Goal: Information Seeking & Learning: Learn about a topic

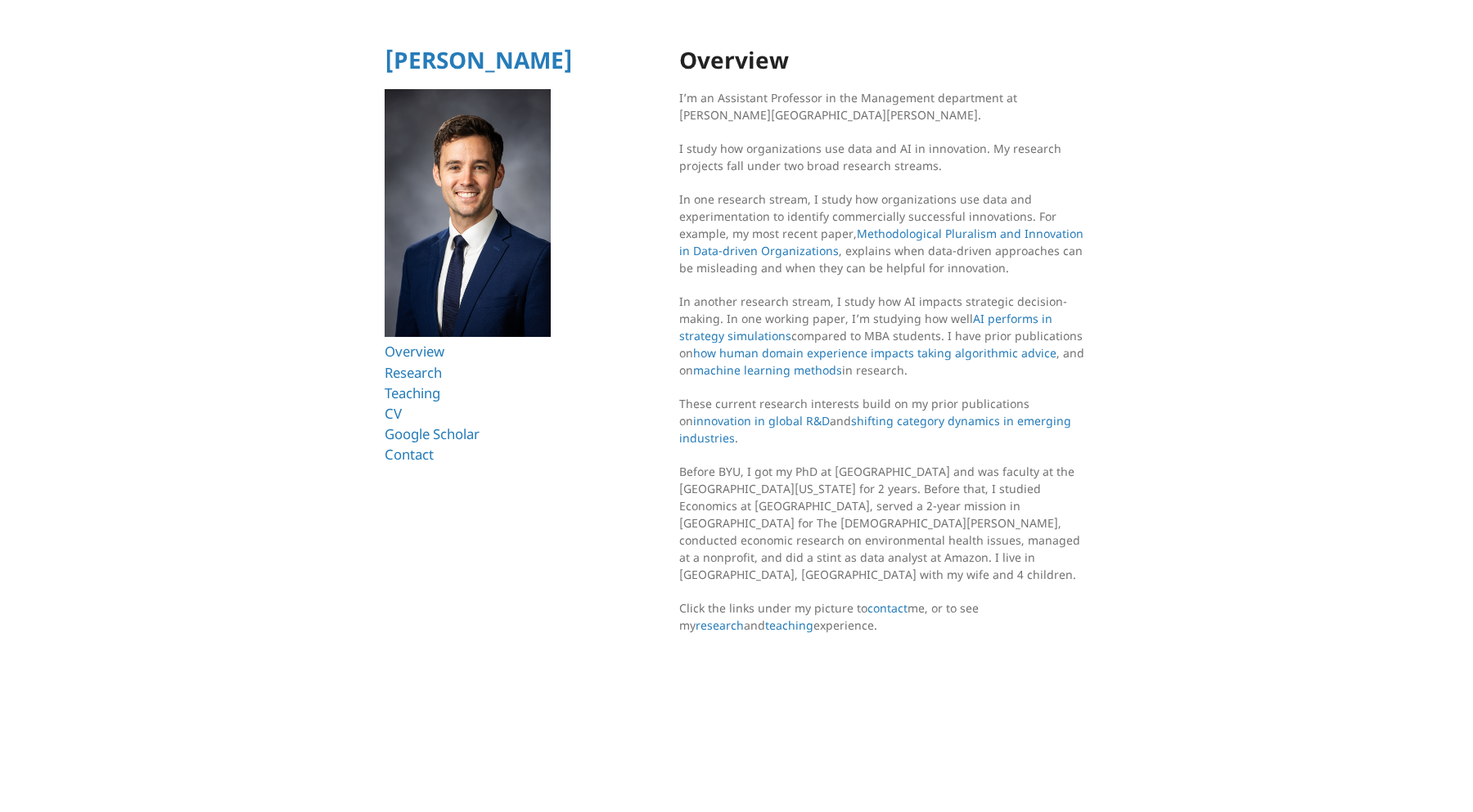
click at [648, 375] on html "[PERSON_NAME] Overview Research Teaching CV Google Scholar Contact Overview I’m…" at bounding box center [736, 345] width 1473 height 691
click at [639, 344] on html "[PERSON_NAME] Overview Research Teaching CV Google Scholar Contact Overview I’m…" at bounding box center [736, 345] width 1473 height 691
click at [674, 147] on html "[PERSON_NAME] Overview Research Teaching CV Google Scholar Contact Overview I’m…" at bounding box center [736, 345] width 1473 height 691
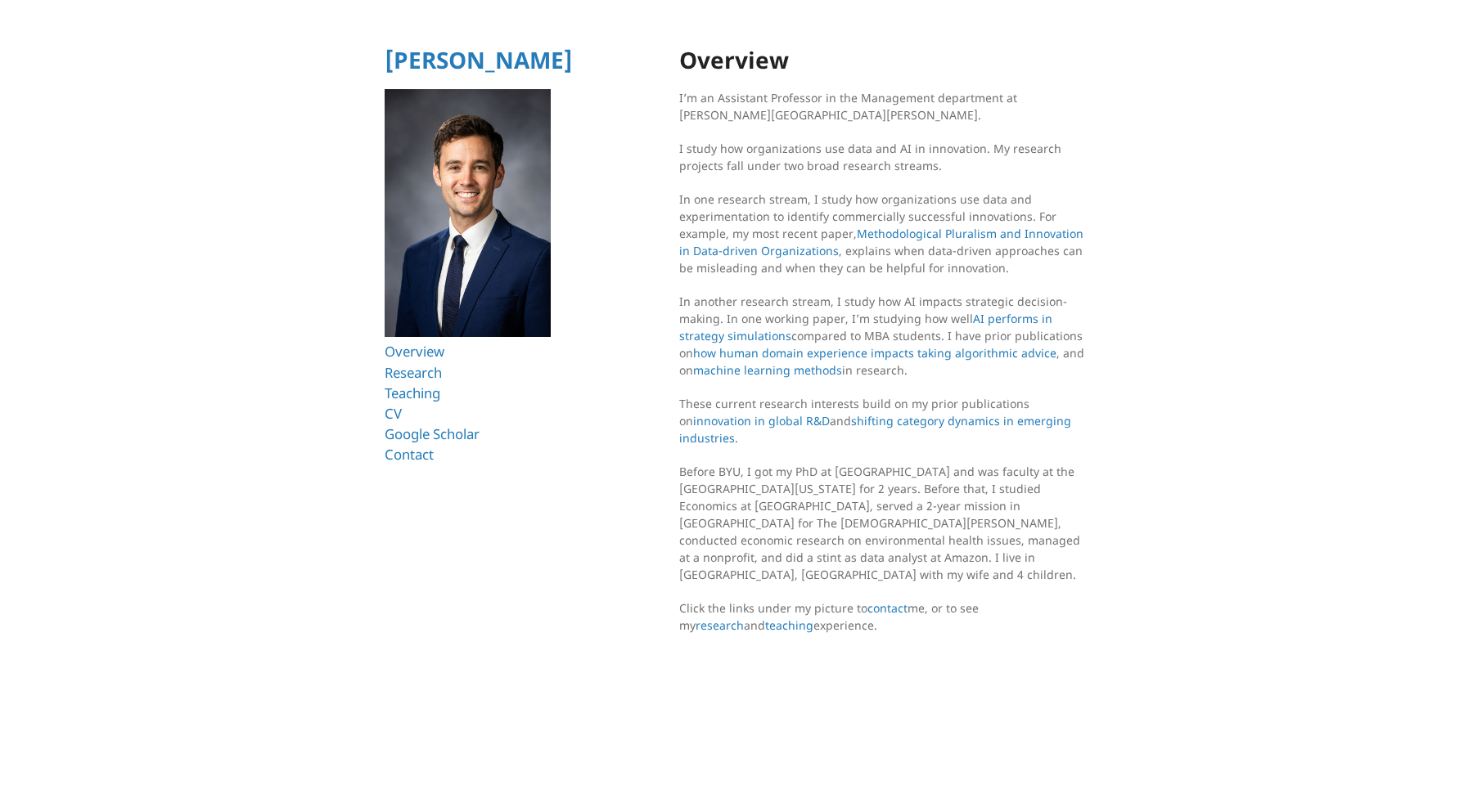
click at [697, 147] on p "I study how organizations use data and AI in innovation. My research projects f…" at bounding box center [884, 156] width 409 height 34
click at [654, 158] on html "[PERSON_NAME] Overview Research Teaching CV Google Scholar Contact Overview I’m…" at bounding box center [736, 345] width 1473 height 691
click at [391, 413] on link "CV" at bounding box center [393, 413] width 18 height 19
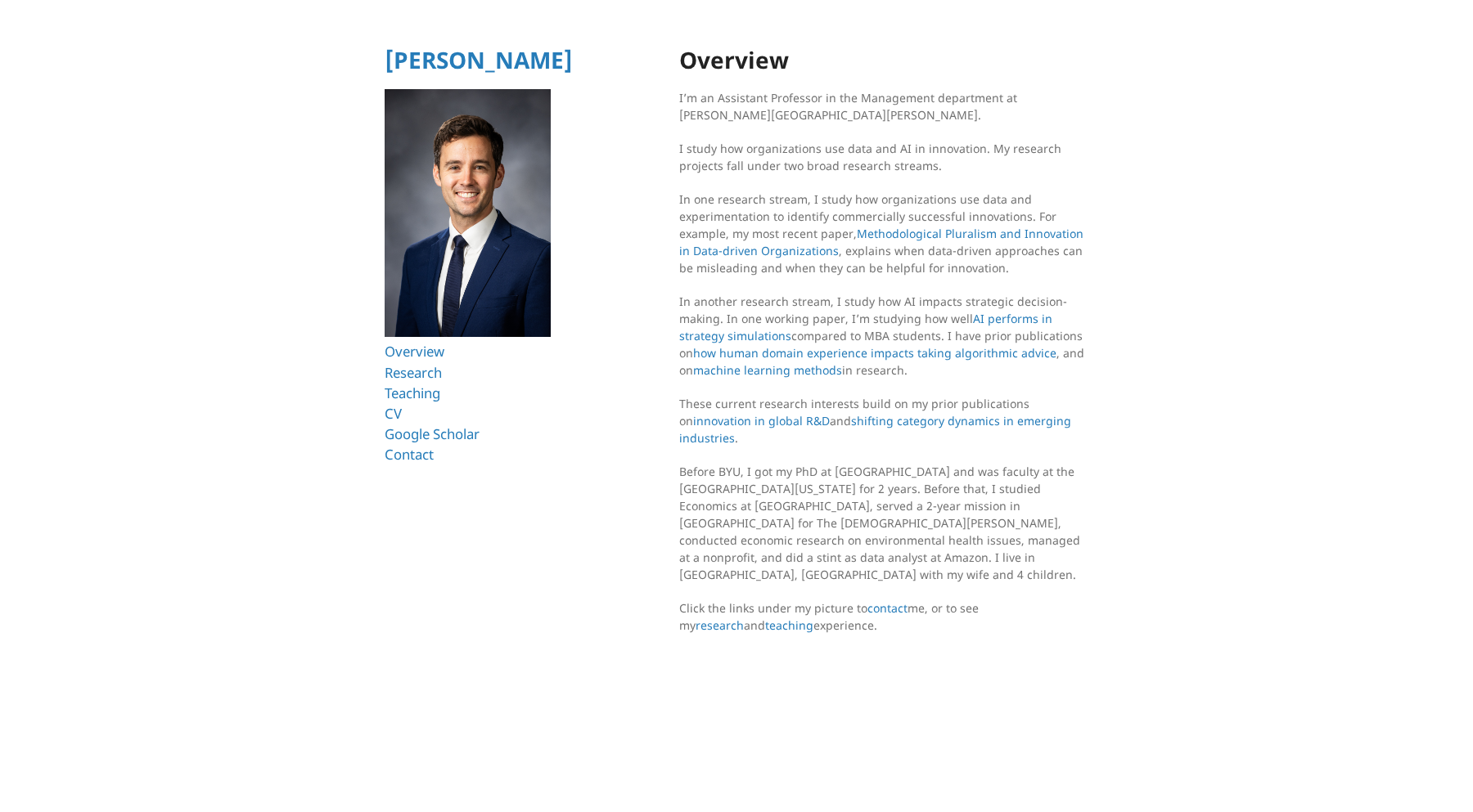
click at [1198, 103] on html "[PERSON_NAME] Overview Research Teaching CV Google Scholar Contact Overview I’m…" at bounding box center [736, 345] width 1473 height 691
click at [1228, 244] on html "[PERSON_NAME] Overview Research Teaching CV Google Scholar Contact Overview I’m…" at bounding box center [736, 345] width 1473 height 691
click at [717, 57] on h1 "Overview" at bounding box center [884, 60] width 409 height 25
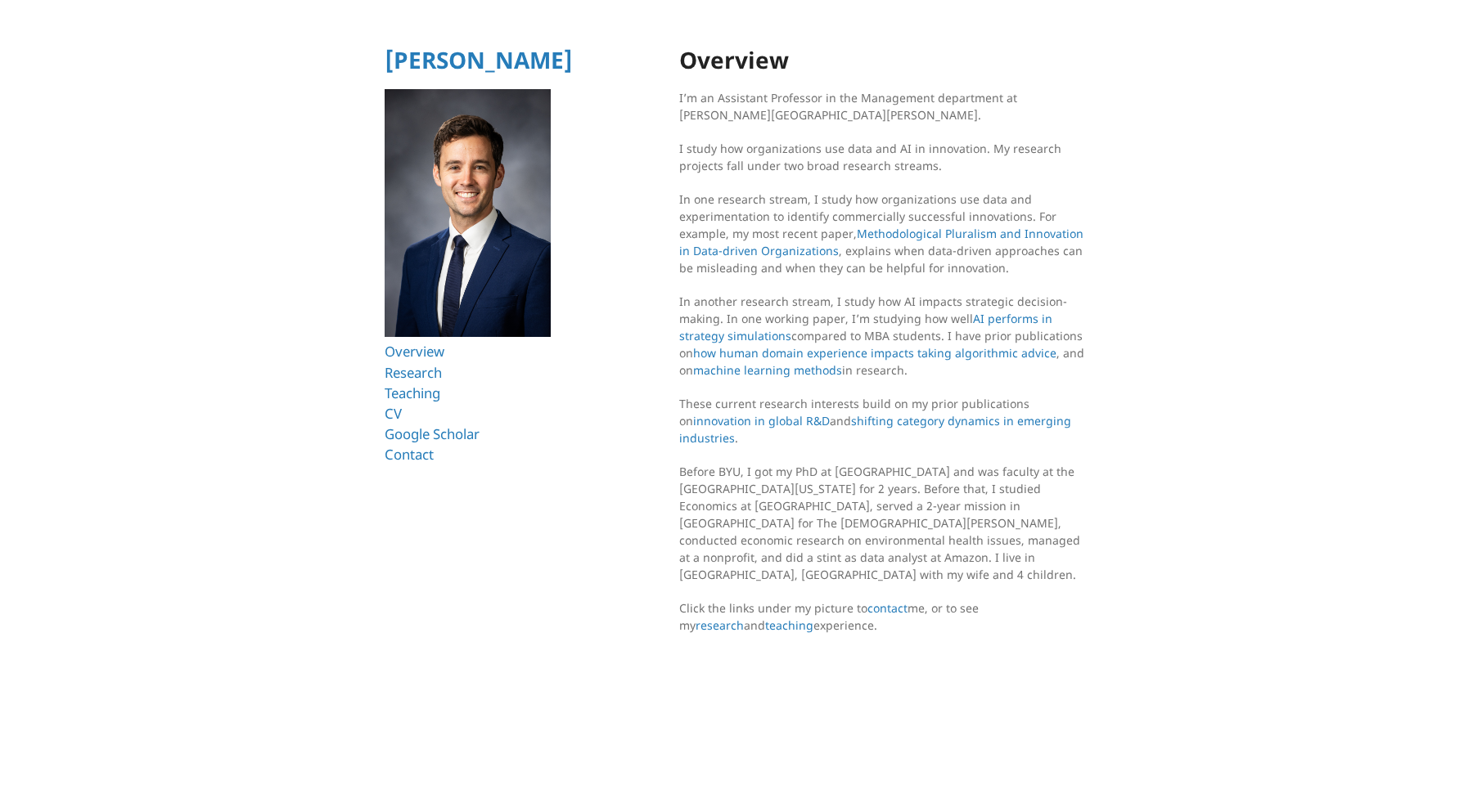
click at [728, 23] on body "[PERSON_NAME] Overview Research Teaching CV Google Scholar Contact Overview I’m…" at bounding box center [736, 48] width 1459 height 82
click at [1129, 162] on html "[PERSON_NAME] Overview Research Teaching CV Google Scholar Contact Overview I’m…" at bounding box center [736, 345] width 1473 height 691
click at [410, 349] on link "Overview" at bounding box center [416, 351] width 65 height 19
click at [418, 372] on link "Research" at bounding box center [415, 372] width 63 height 19
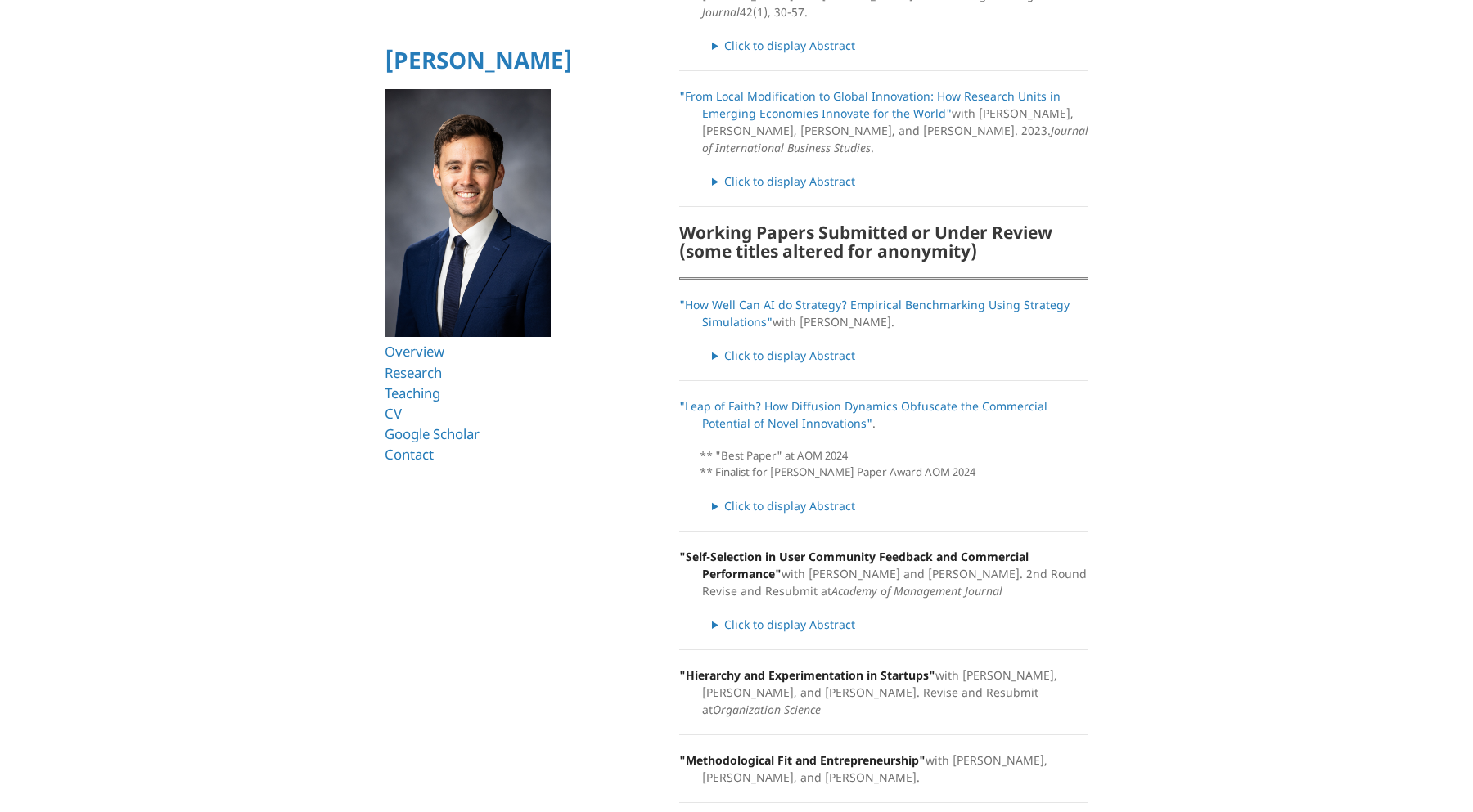
scroll to position [612, 0]
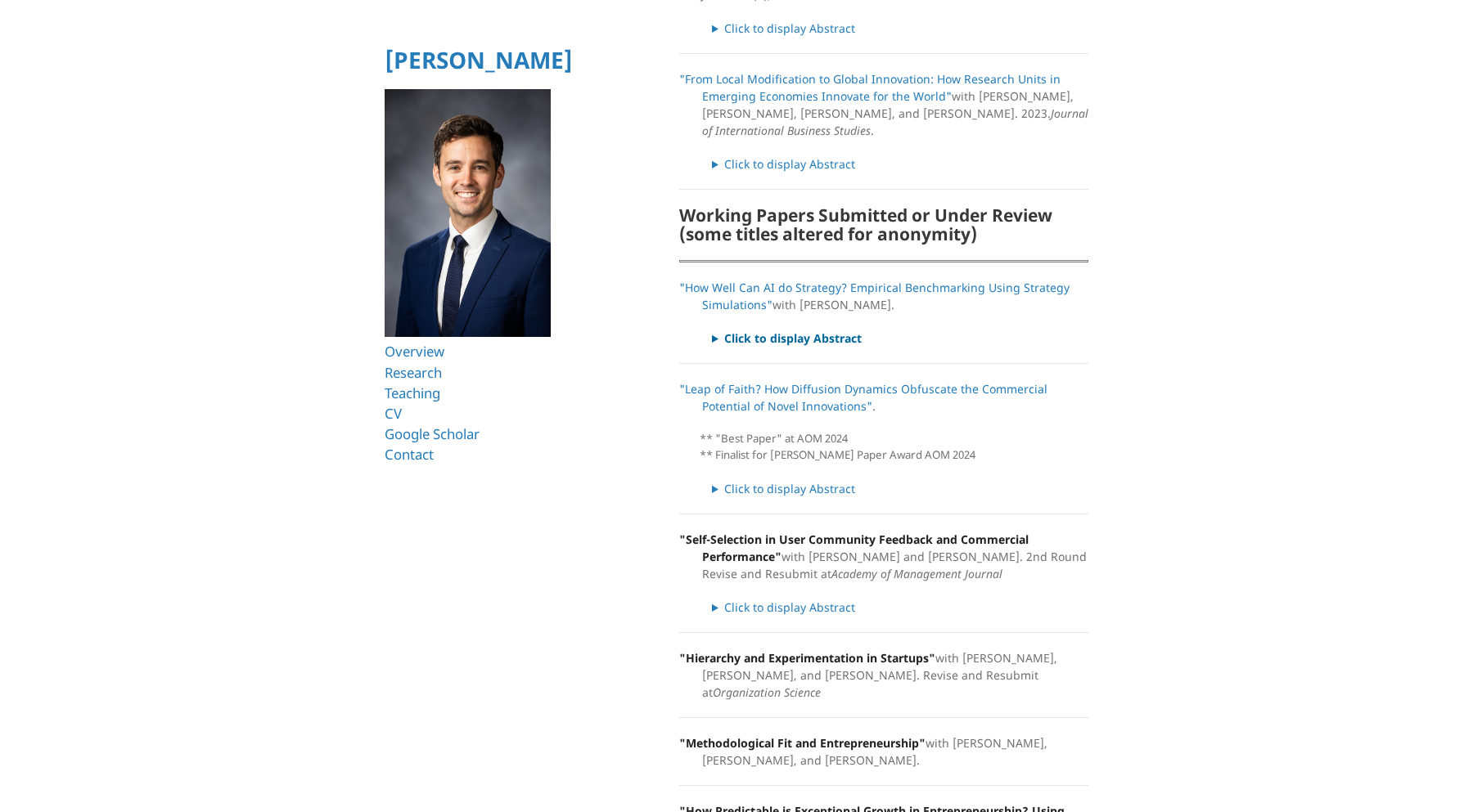
click at [754, 329] on summary "Click to display Abstract" at bounding box center [900, 338] width 376 height 18
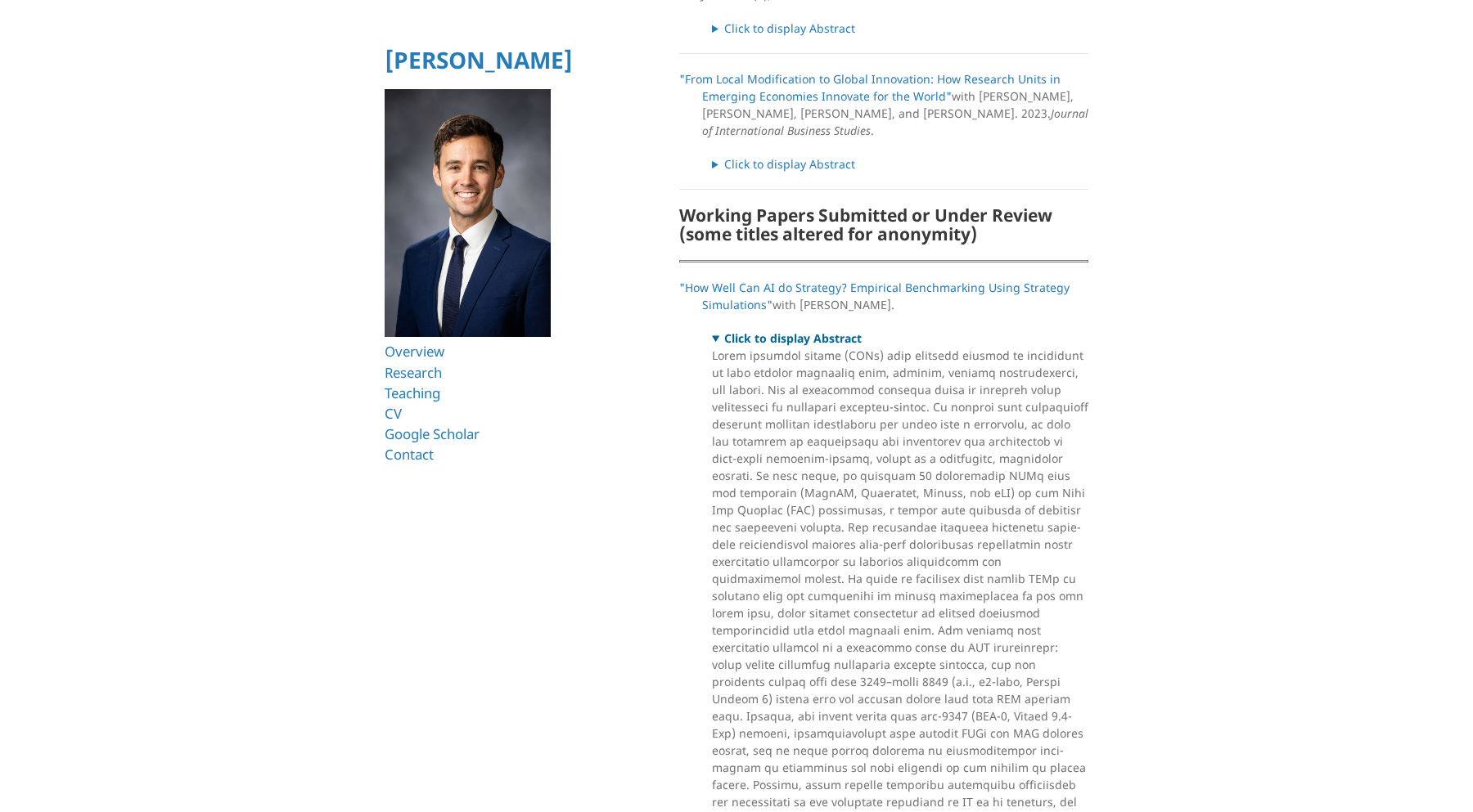
click at [715, 329] on summary "Click to display Abstract" at bounding box center [900, 338] width 376 height 18
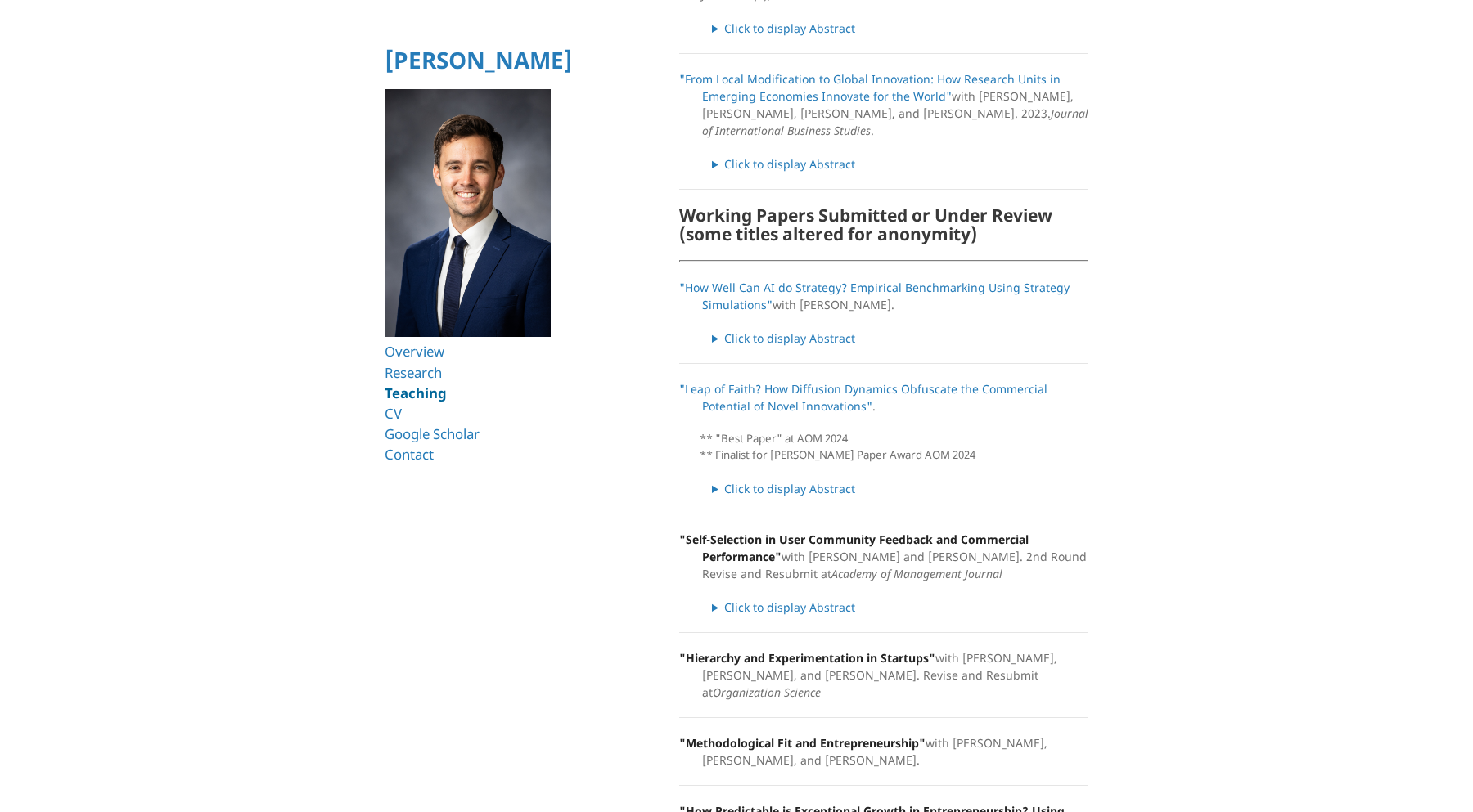
click at [418, 399] on link "Teaching" at bounding box center [415, 393] width 62 height 19
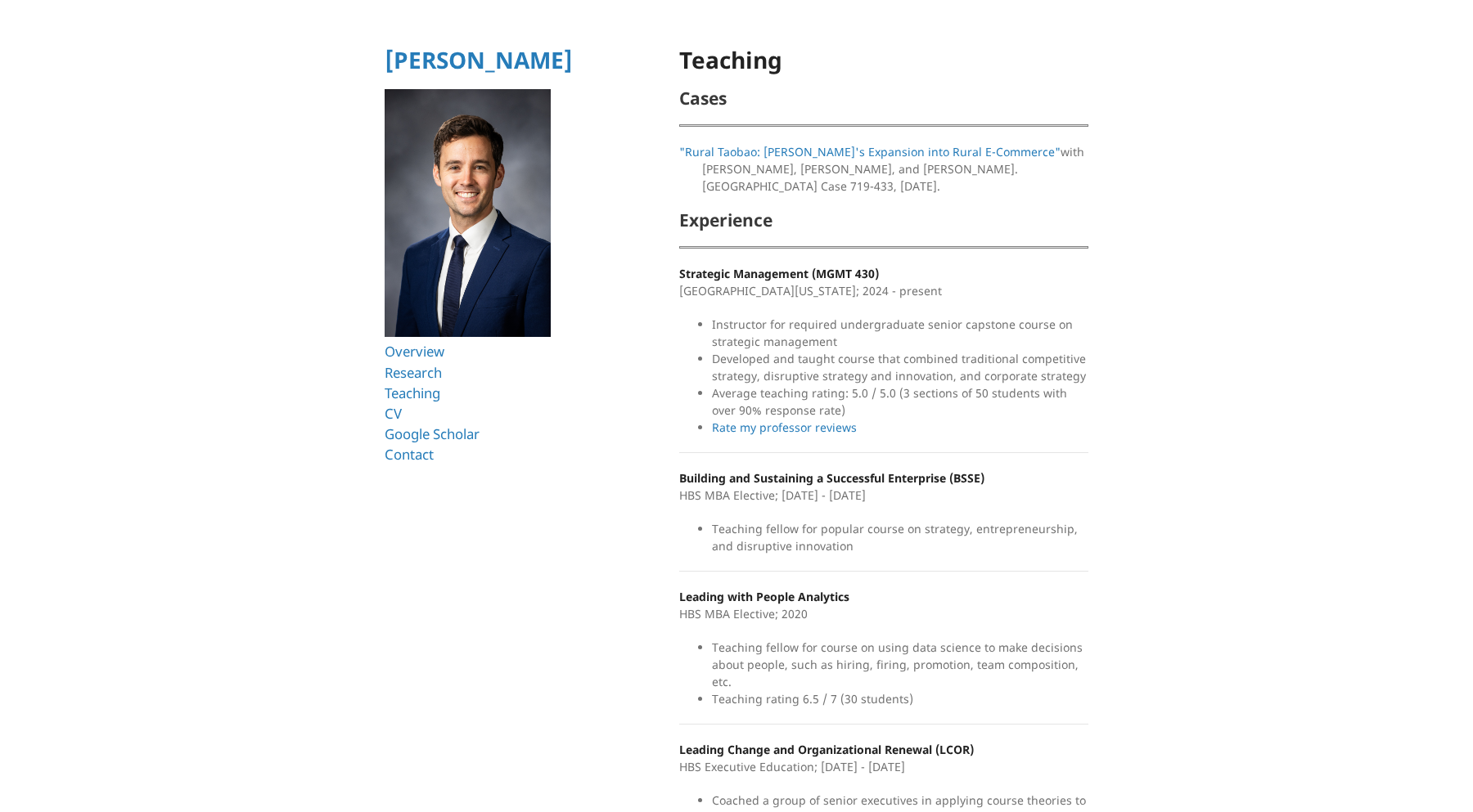
click at [625, 414] on html "Ryan T. Allen Overview Research Teaching CV Google Scholar Contact Teaching Cas…" at bounding box center [736, 595] width 1473 height 1189
click at [821, 154] on link ""Rural Taobao: Alibaba's Expansion into Rural E-Commerce"" at bounding box center [841, 161] width 325 height 33
click at [646, 389] on html "Ryan T. Allen Overview Research Teaching CV Google Scholar Contact Teaching Cas…" at bounding box center [736, 595] width 1473 height 1189
click at [458, 430] on link "Google Scholar" at bounding box center [435, 434] width 101 height 19
